Goal: Check status

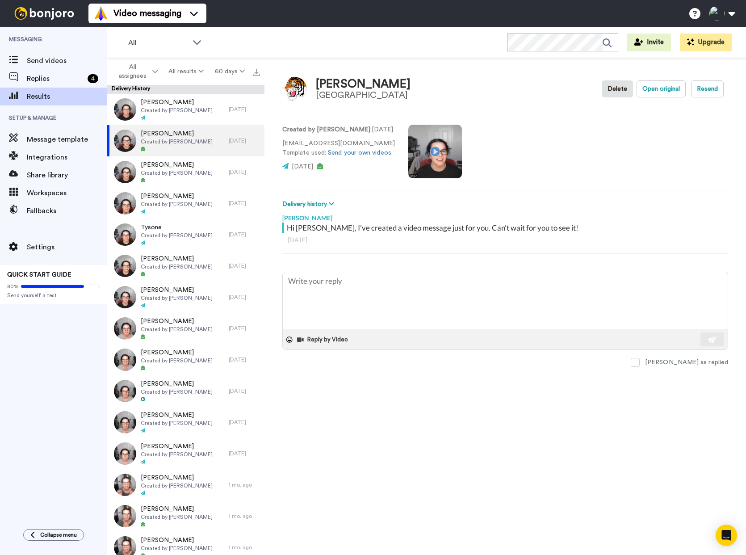
type textarea "x"
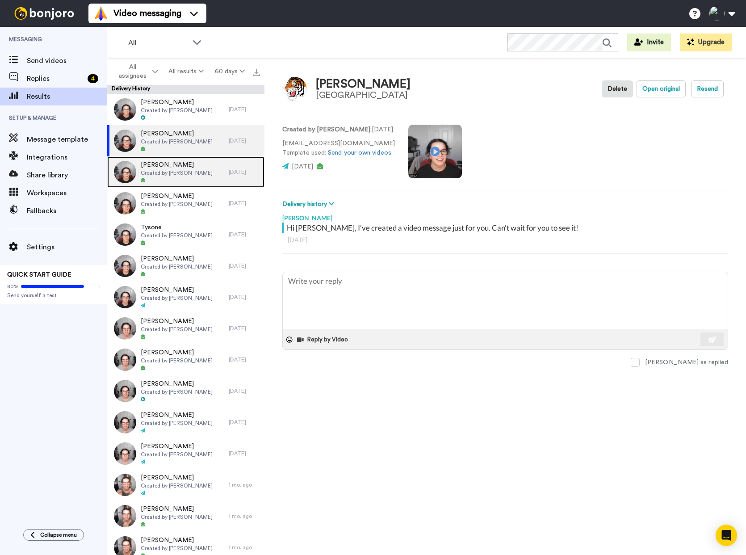
click at [178, 177] on div at bounding box center [177, 180] width 72 height 6
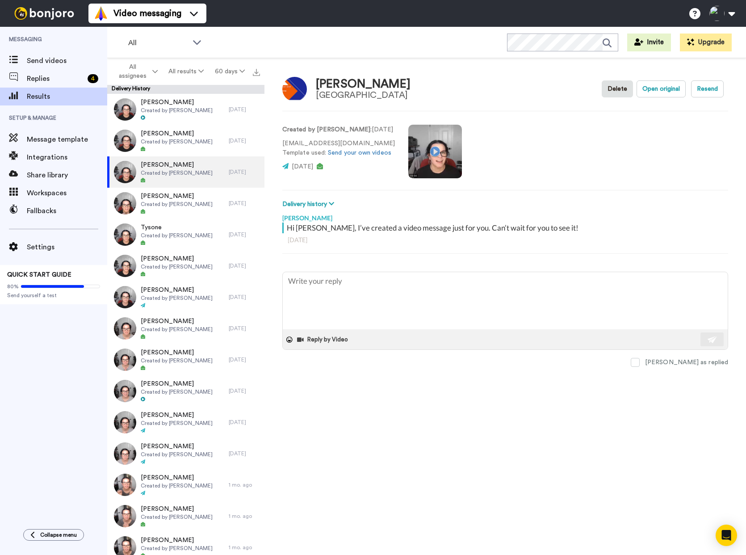
type textarea "x"
